Goal: Task Accomplishment & Management: Use online tool/utility

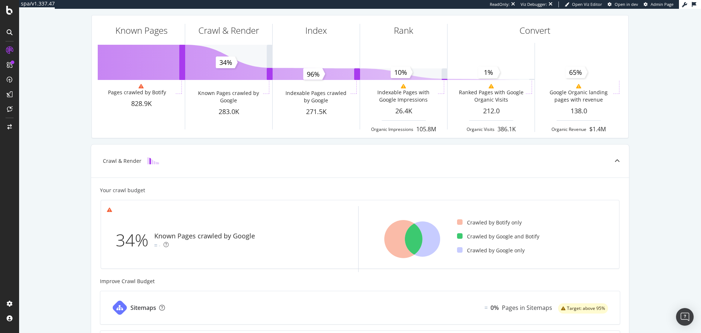
scroll to position [42, 0]
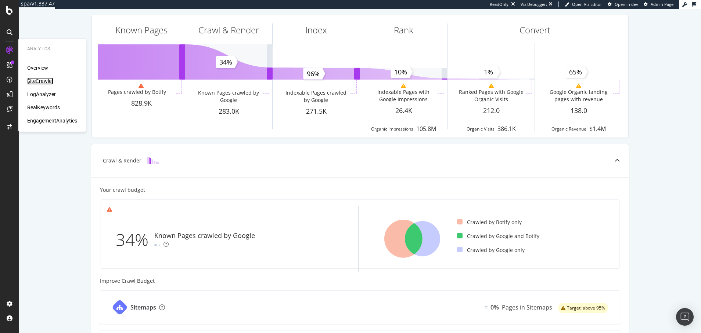
click at [41, 81] on div "SiteCrawler" at bounding box center [40, 80] width 26 height 7
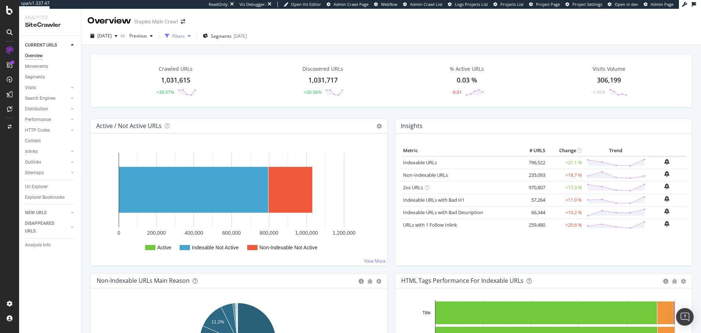
click at [185, 36] on div "Filters" at bounding box center [178, 36] width 12 height 6
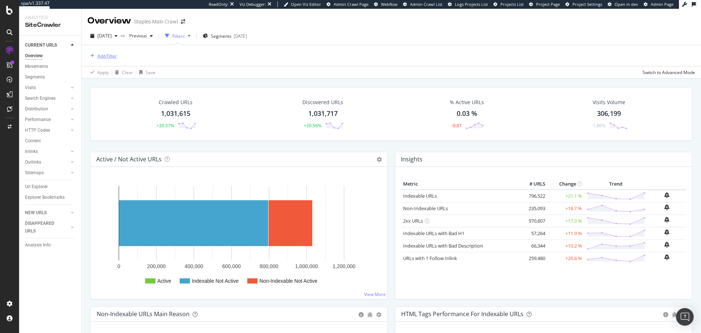
click at [106, 54] on div "Add Filter" at bounding box center [106, 56] width 19 height 6
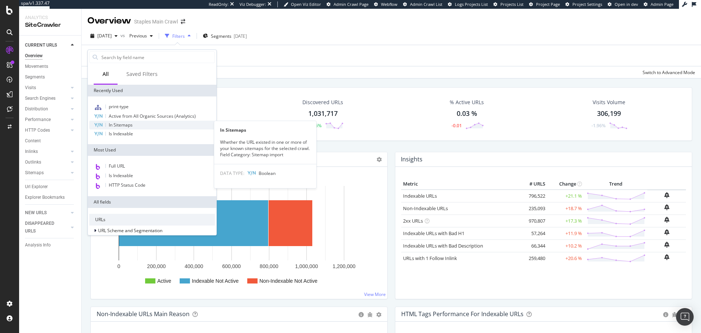
click at [122, 125] on span "In Sitemaps" at bounding box center [121, 125] width 24 height 6
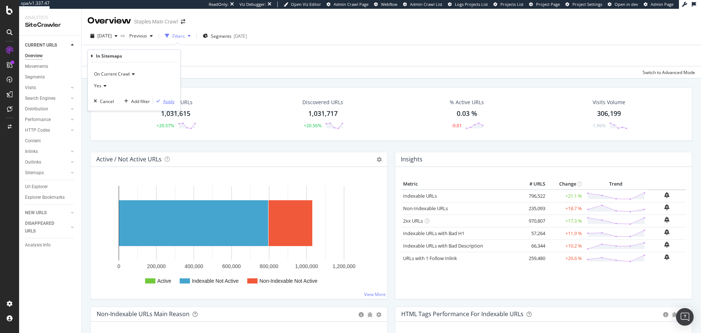
click at [169, 101] on div "Apply" at bounding box center [168, 101] width 11 height 6
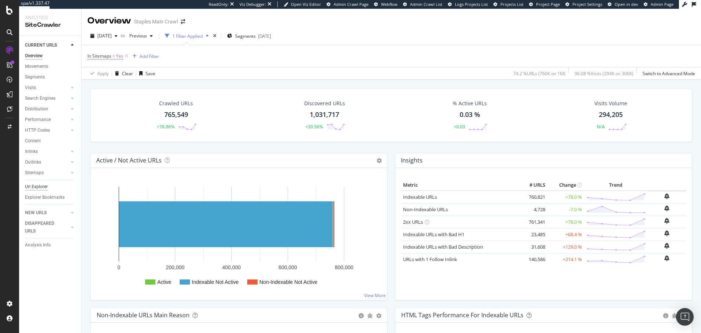
click at [39, 185] on div "Url Explorer" at bounding box center [36, 187] width 23 height 8
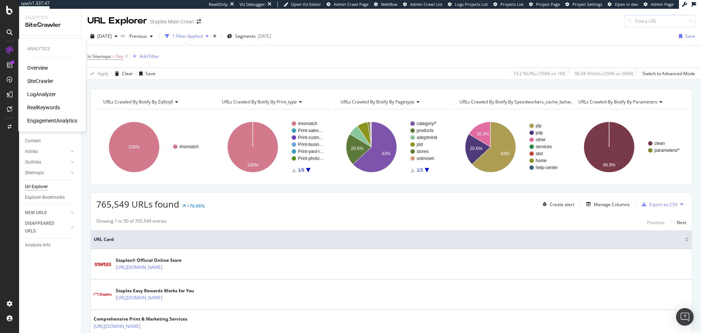
click at [44, 108] on div "RealKeywords" at bounding box center [43, 107] width 33 height 7
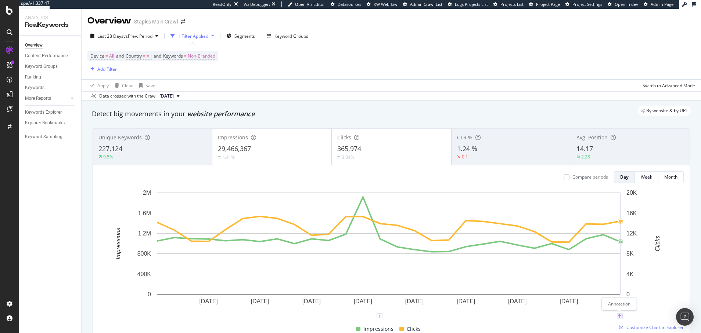
click at [620, 316] on icon "plus" at bounding box center [619, 316] width 4 height 4
click at [594, 270] on textarea at bounding box center [619, 272] width 65 height 23
click at [602, 246] on input "[DATE]" at bounding box center [610, 249] width 46 height 14
type input "[DATE]"
click at [600, 271] on textarea at bounding box center [619, 272] width 65 height 23
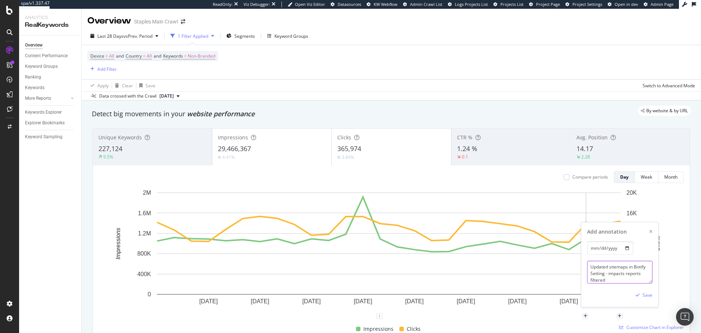
scroll to position [7, 0]
drag, startPoint x: 605, startPoint y: 281, endPoint x: 589, endPoint y: 277, distance: 16.6
click at [589, 277] on textarea "Updated sitemaps in Botify Setting - impacts reports filtered" at bounding box center [619, 272] width 65 height 23
click at [627, 277] on textarea "Updated sitemaps in Botify Setting - impacts 'In Sitemaps" filtered" at bounding box center [619, 272] width 65 height 23
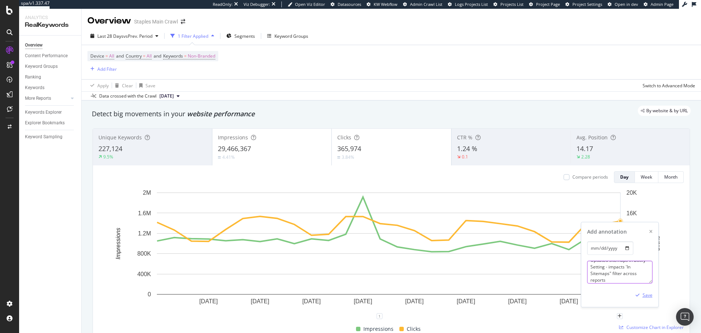
type textarea "Updated sitemaps in Botify Setting - impacts 'In Sitemaps" filter across reports"
click at [647, 295] on div "Save" at bounding box center [647, 295] width 10 height 6
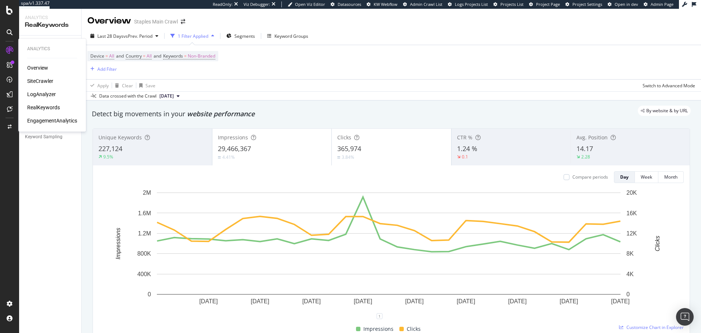
click at [43, 81] on div "SiteCrawler" at bounding box center [40, 80] width 26 height 7
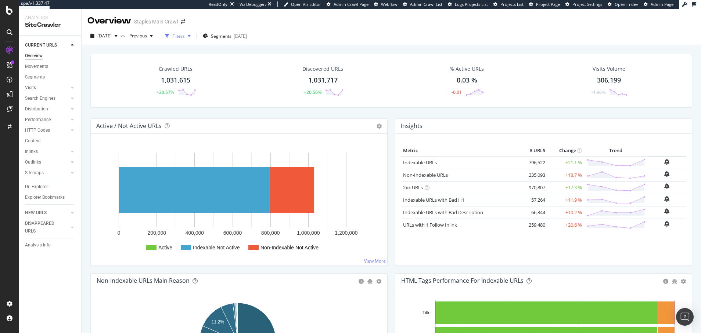
click at [185, 34] on div "Filters" at bounding box center [178, 36] width 12 height 6
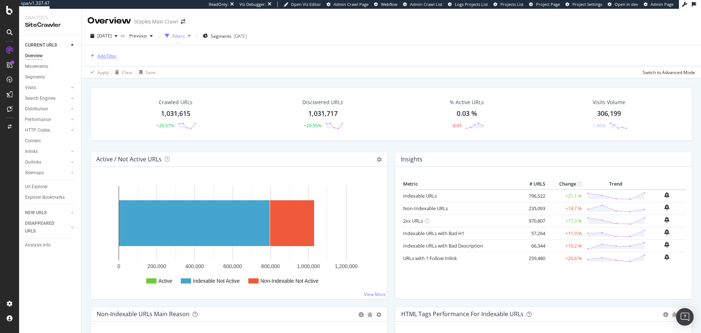
click at [107, 54] on div "Add Filter" at bounding box center [106, 56] width 19 height 6
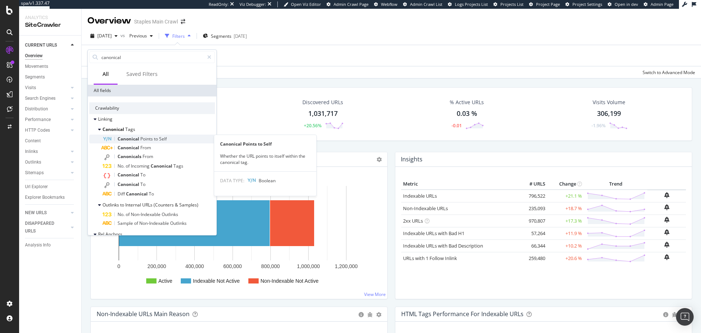
type input "canonical"
click at [126, 139] on span "Canonical" at bounding box center [129, 139] width 23 height 6
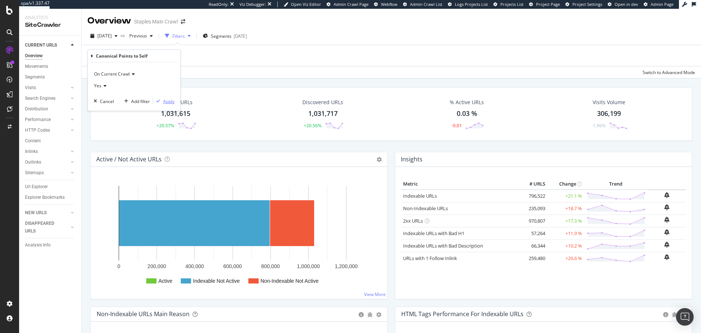
click at [169, 101] on div "Apply" at bounding box center [168, 101] width 11 height 6
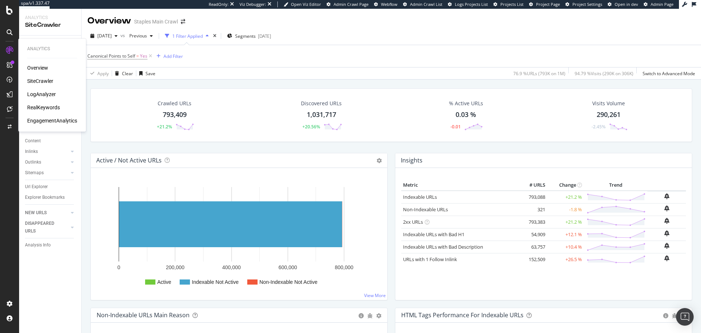
click at [45, 95] on div "LogAnalyzer" at bounding box center [41, 94] width 29 height 7
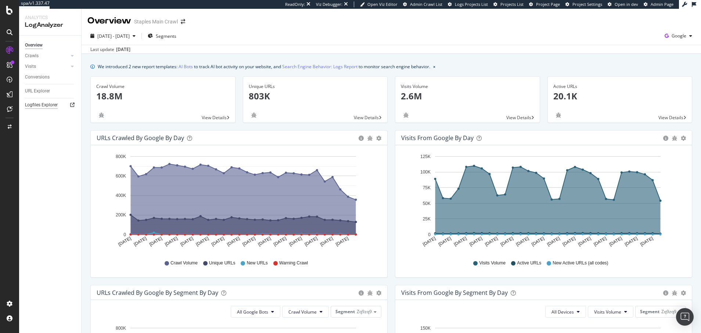
click at [50, 104] on div "Logfiles Explorer" at bounding box center [41, 105] width 33 height 8
click at [71, 55] on icon at bounding box center [72, 56] width 3 height 4
click at [45, 80] on div "SiteCrawler" at bounding box center [40, 80] width 26 height 7
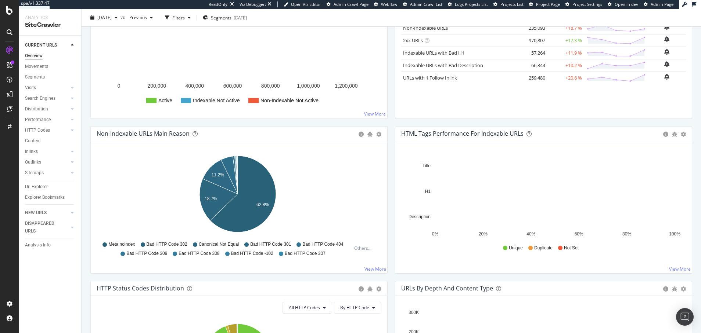
scroll to position [68, 0]
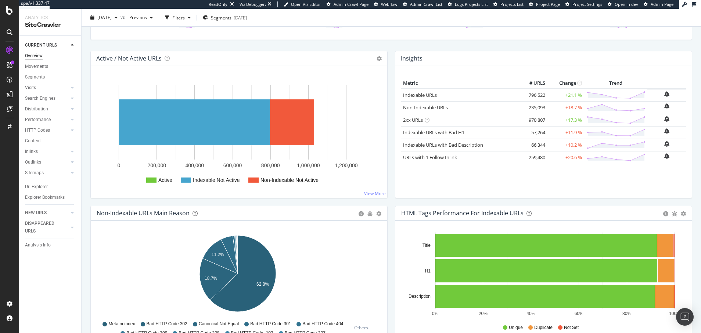
click at [33, 54] on div "Overview" at bounding box center [34, 56] width 18 height 8
